Goal: Information Seeking & Learning: Learn about a topic

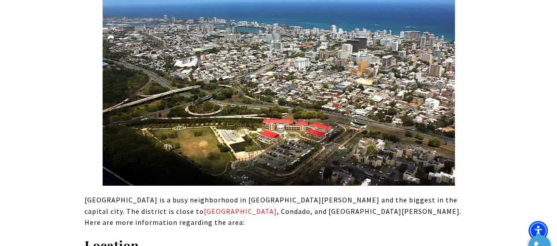
scroll to position [6150, 0]
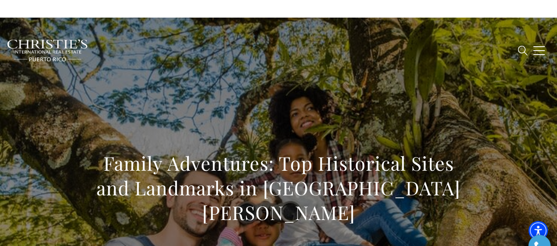
scroll to position [3369, 0]
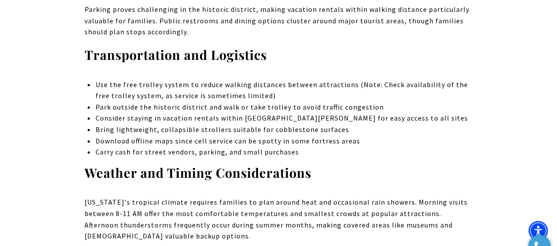
click at [149, 197] on p "Puerto Rico's tropical climate requires families to plan around heat and occasi…" at bounding box center [279, 219] width 388 height 45
click at [287, 197] on p "Puerto Rico's tropical climate requires families to plan around heat and occasi…" at bounding box center [279, 219] width 388 height 45
click at [244, 197] on p "Puerto Rico's tropical climate requires families to plan around heat and occasi…" at bounding box center [279, 219] width 388 height 45
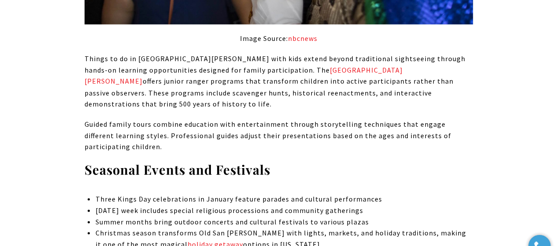
scroll to position [2412, 0]
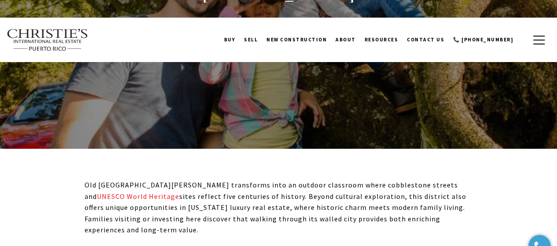
scroll to position [26, 0]
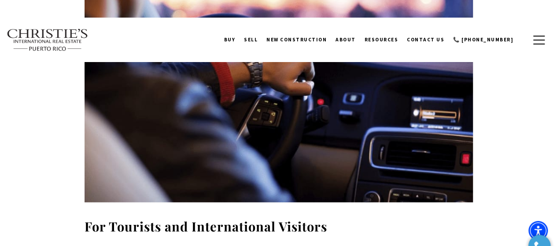
scroll to position [2665, 0]
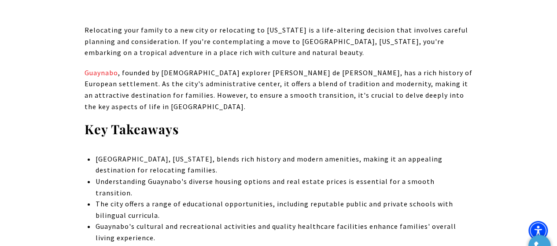
scroll to position [4883, 0]
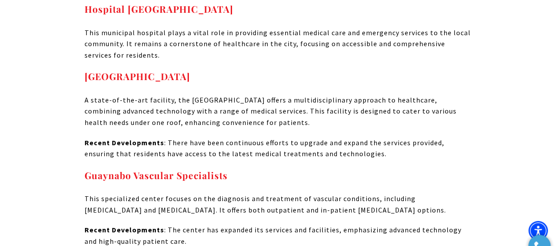
scroll to position [4877, 0]
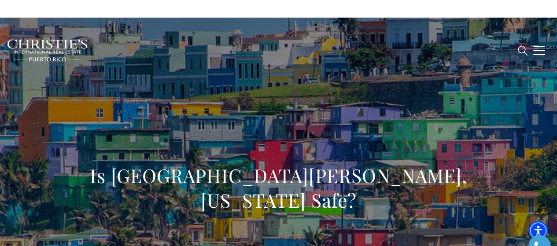
scroll to position [4306, 0]
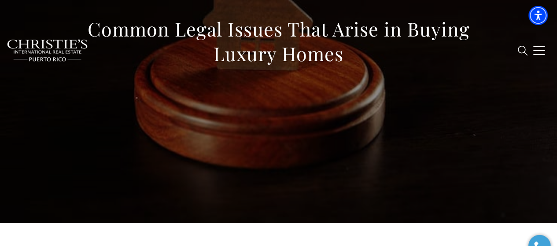
scroll to position [147, 0]
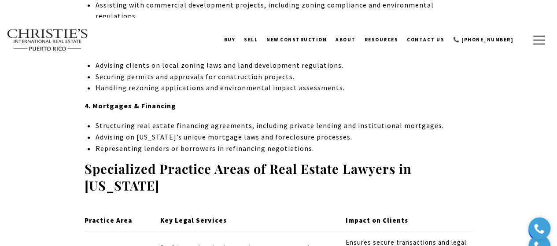
scroll to position [1900, 0]
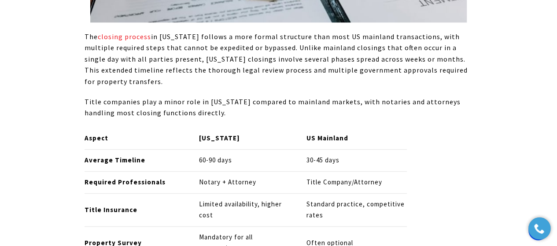
scroll to position [2002, 0]
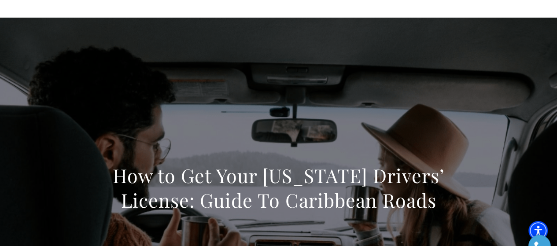
scroll to position [8898, 0]
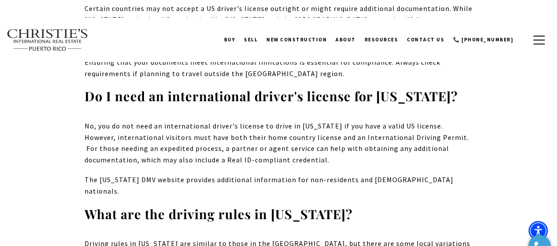
scroll to position [8861, 0]
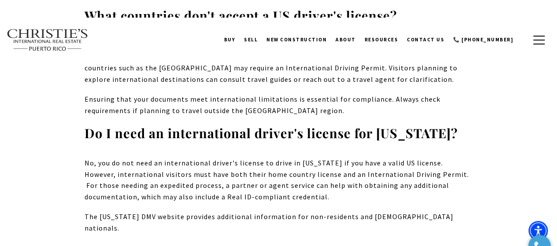
drag, startPoint x: 129, startPoint y: 162, endPoint x: 93, endPoint y: 161, distance: 36.1
copy li "Using a cell phone"
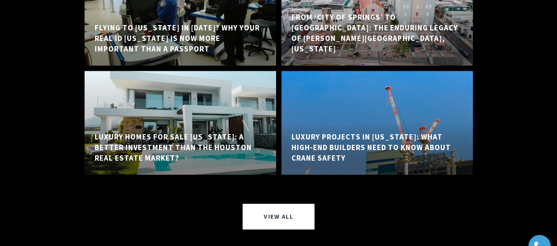
scroll to position [10303, 0]
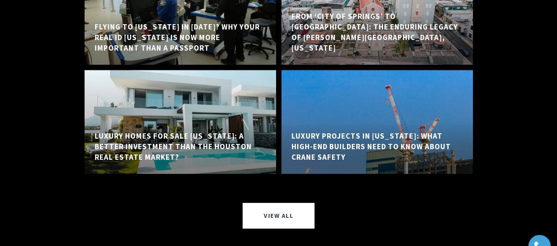
drag, startPoint x: 273, startPoint y: 94, endPoint x: 170, endPoint y: 109, distance: 103.2
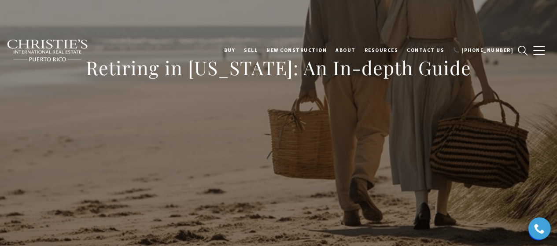
scroll to position [121, 0]
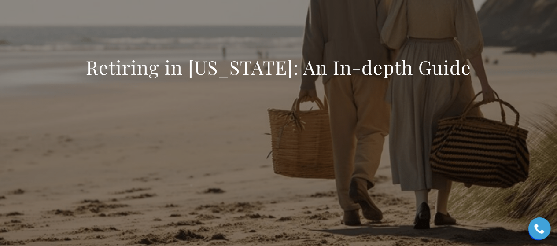
click at [433, 30] on div "Retiring in Puerto Rico: An In-depth Guide" at bounding box center [278, 73] width 557 height 264
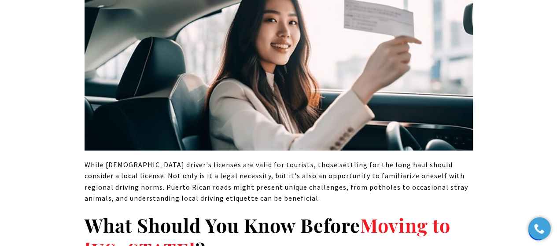
scroll to position [1866, 0]
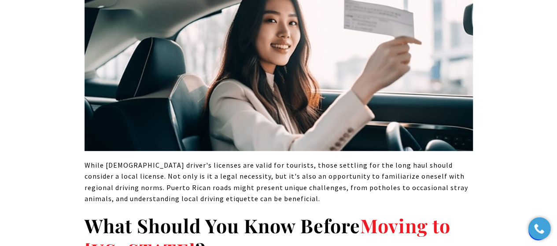
click at [185, 178] on span "While U.S. driver's licenses are valid for tourists, those settling for the lon…" at bounding box center [277, 182] width 384 height 43
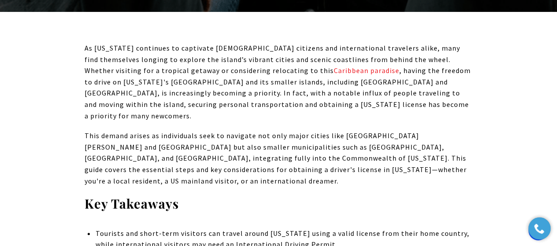
scroll to position [8898, 0]
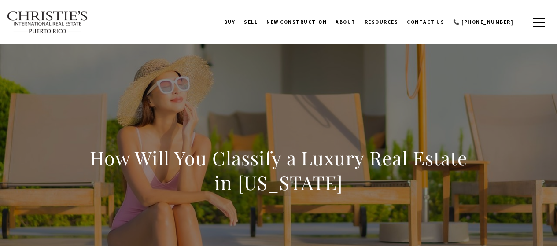
scroll to position [330, 0]
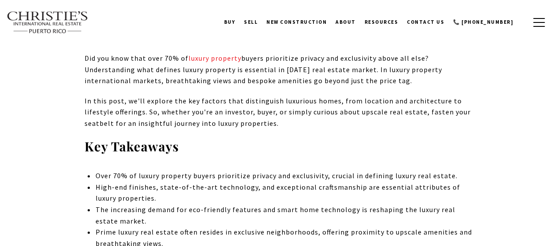
click at [451, 114] on span "In this post, we'll explore the key factors that distinguish luxurious homes, f…" at bounding box center [278, 111] width 386 height 31
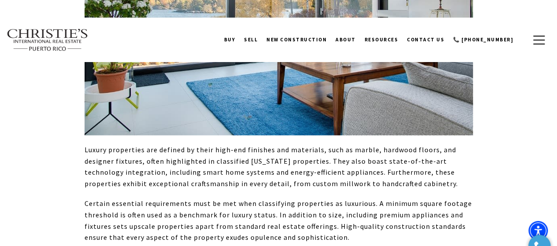
scroll to position [348, 0]
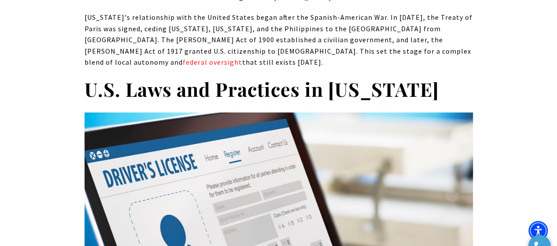
scroll to position [1013, 0]
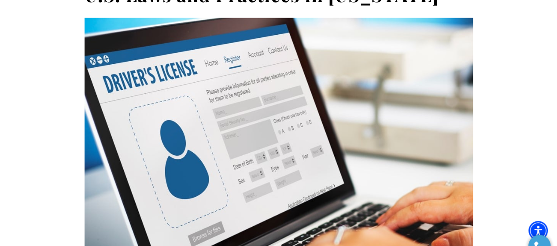
click at [372, 22] on img at bounding box center [279, 159] width 388 height 283
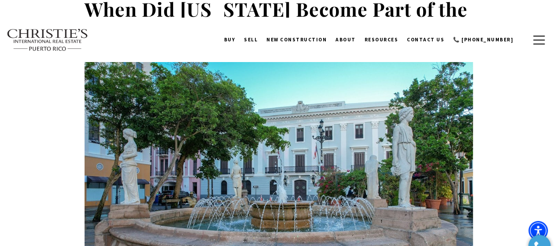
scroll to position [690, 0]
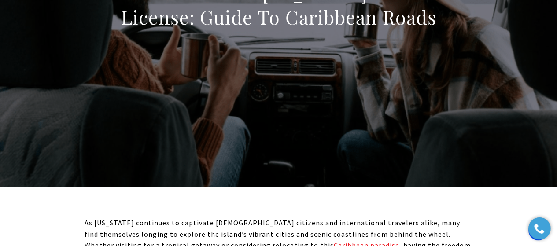
scroll to position [381, 0]
